Goal: Navigation & Orientation: Find specific page/section

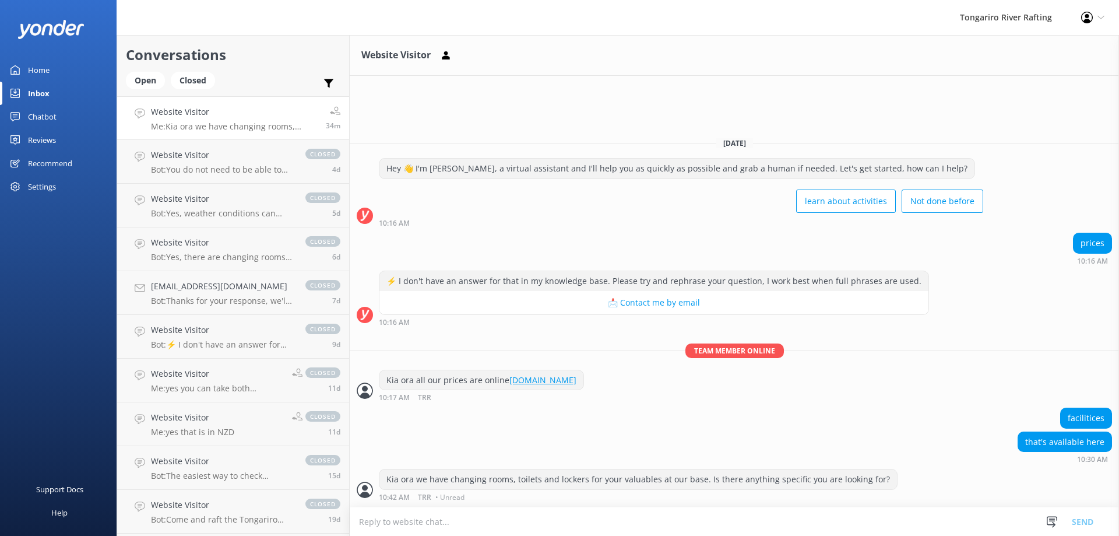
click at [217, 118] on h4 "Website Visitor" at bounding box center [234, 111] width 166 height 13
click at [34, 69] on div "Home" at bounding box center [39, 69] width 22 height 23
